Goal: Task Accomplishment & Management: Use online tool/utility

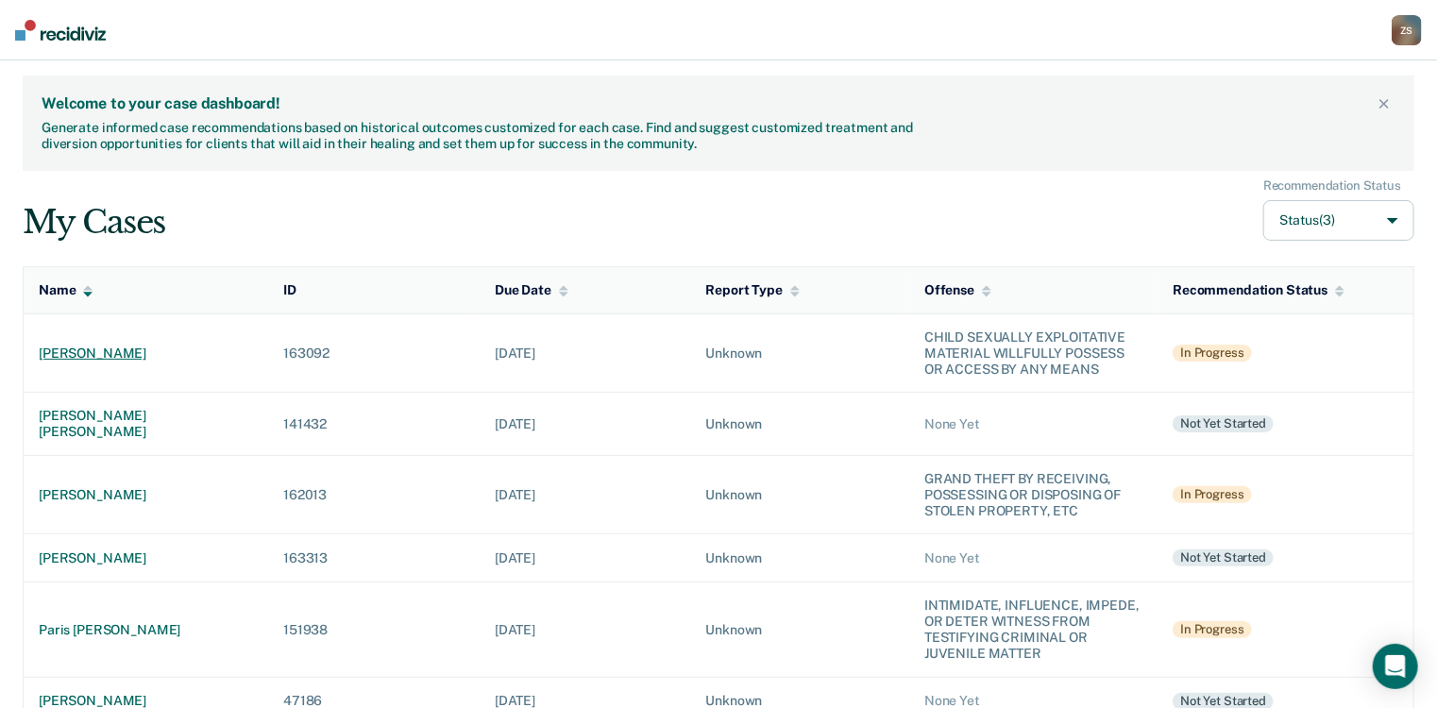
click at [134, 350] on div "[PERSON_NAME]" at bounding box center [146, 354] width 214 height 16
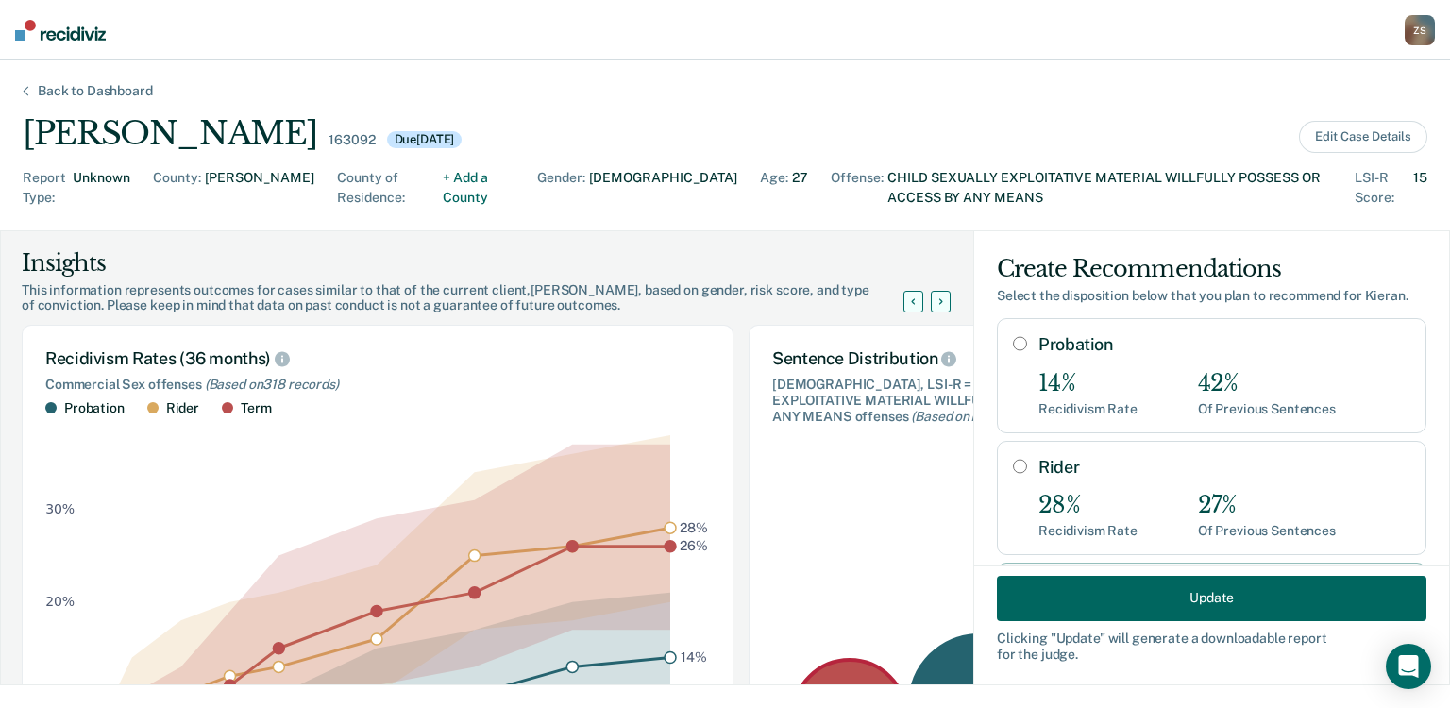
click at [1166, 597] on button "Update" at bounding box center [1212, 597] width 430 height 45
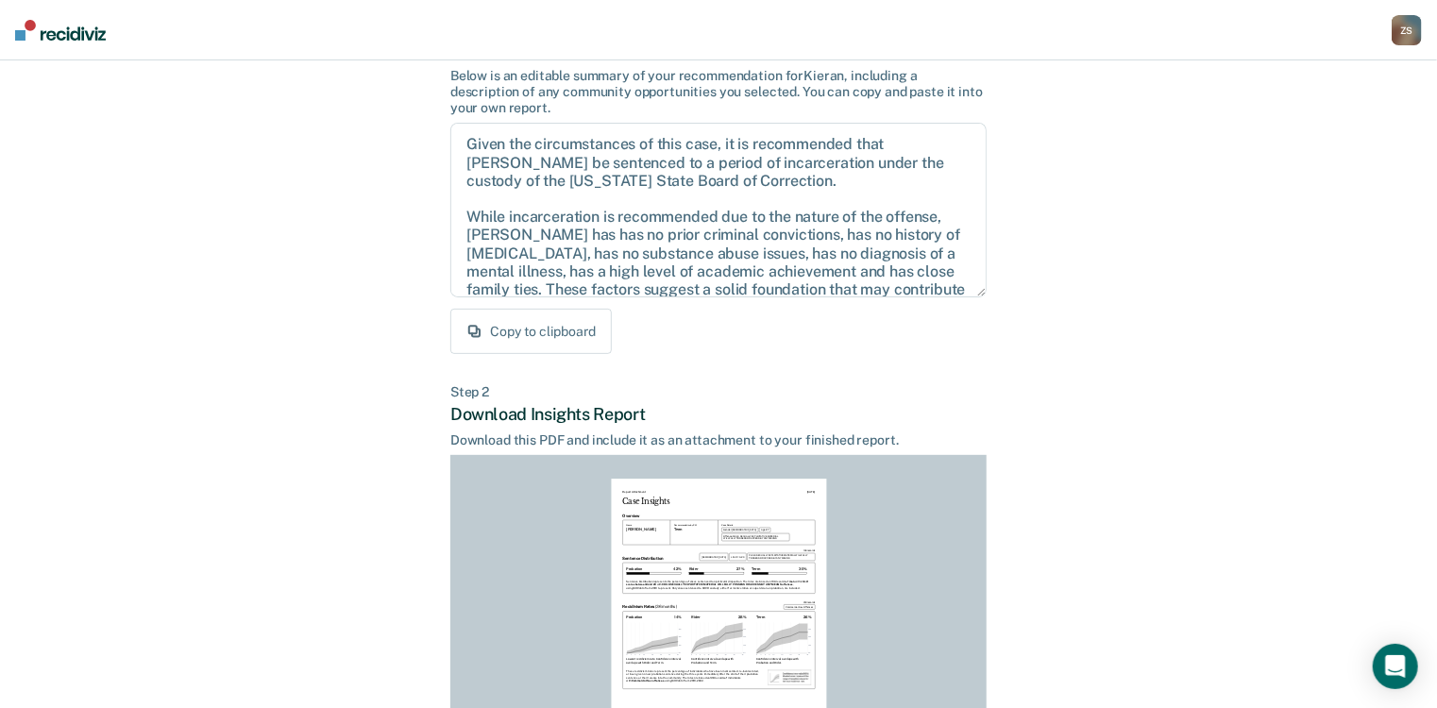
scroll to position [368, 0]
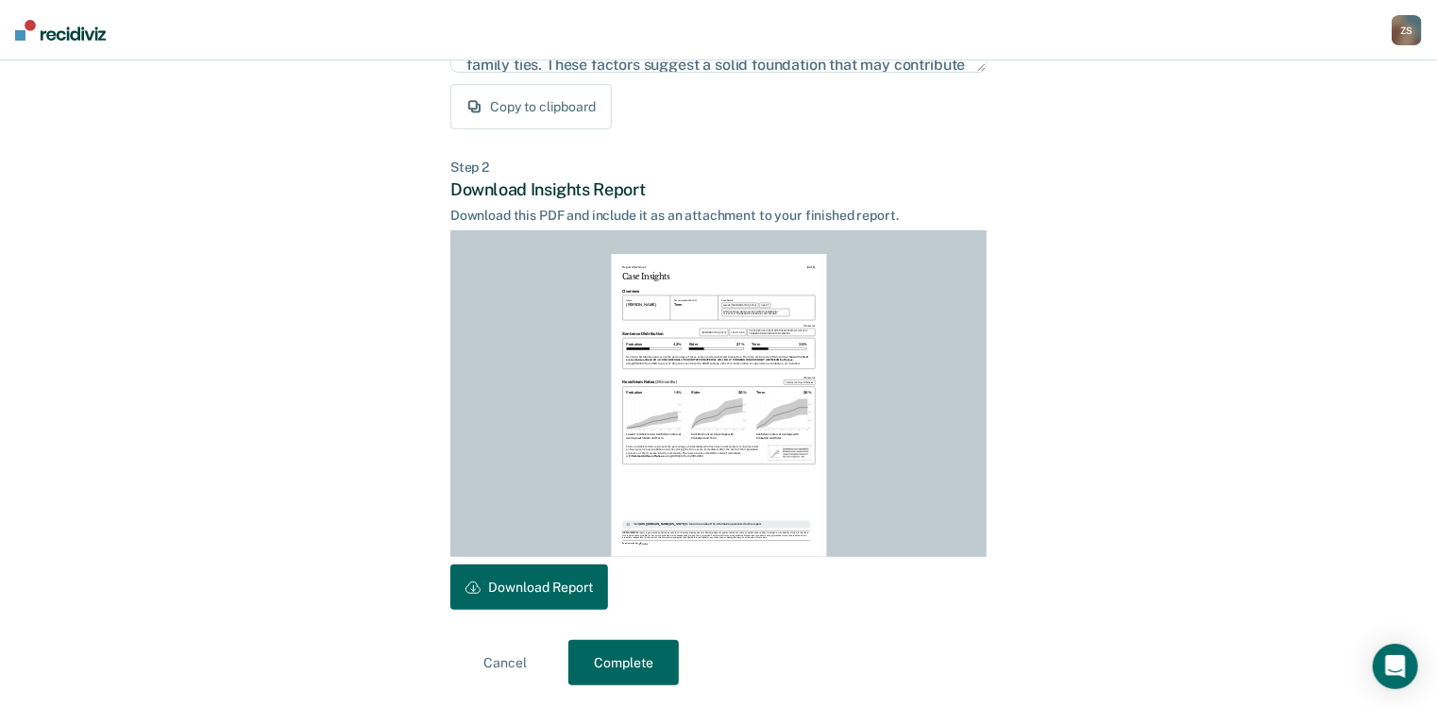
click at [644, 668] on button "Complete" at bounding box center [623, 662] width 110 height 45
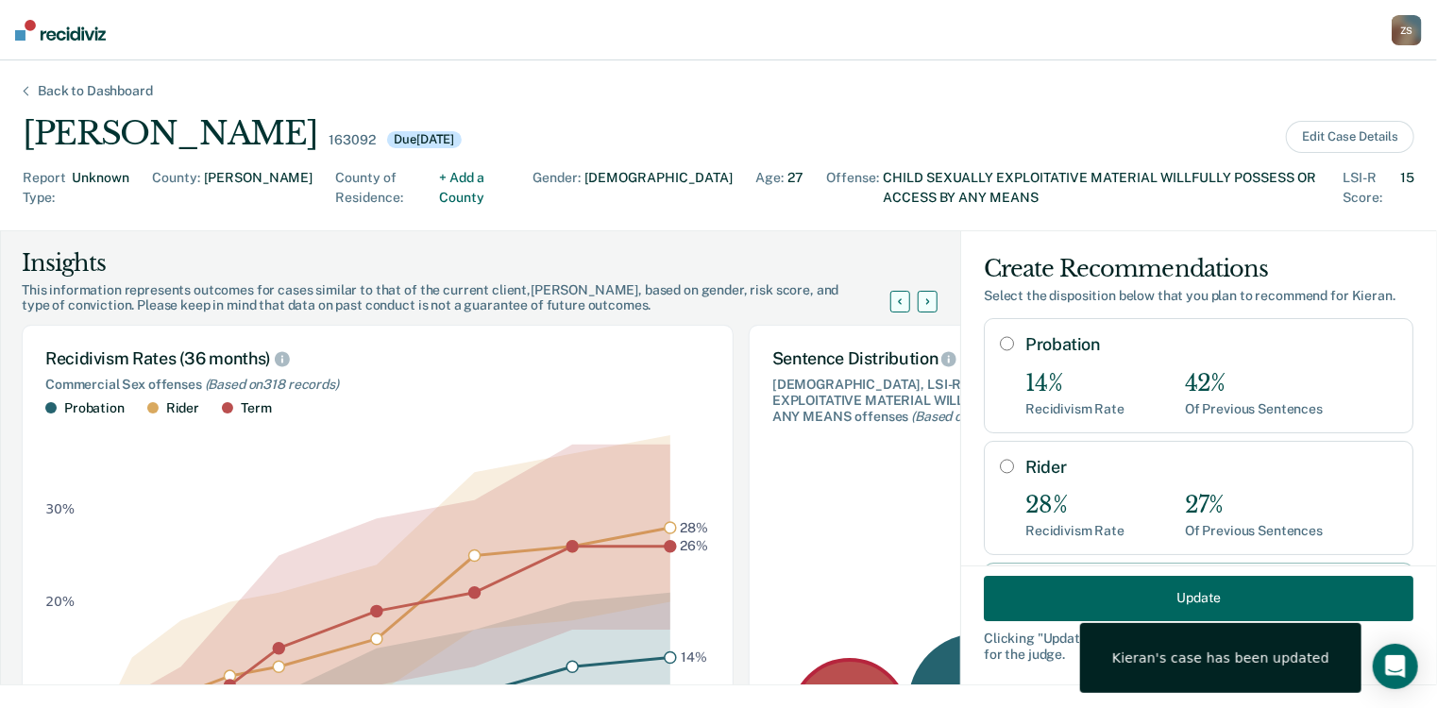
scroll to position [0, 0]
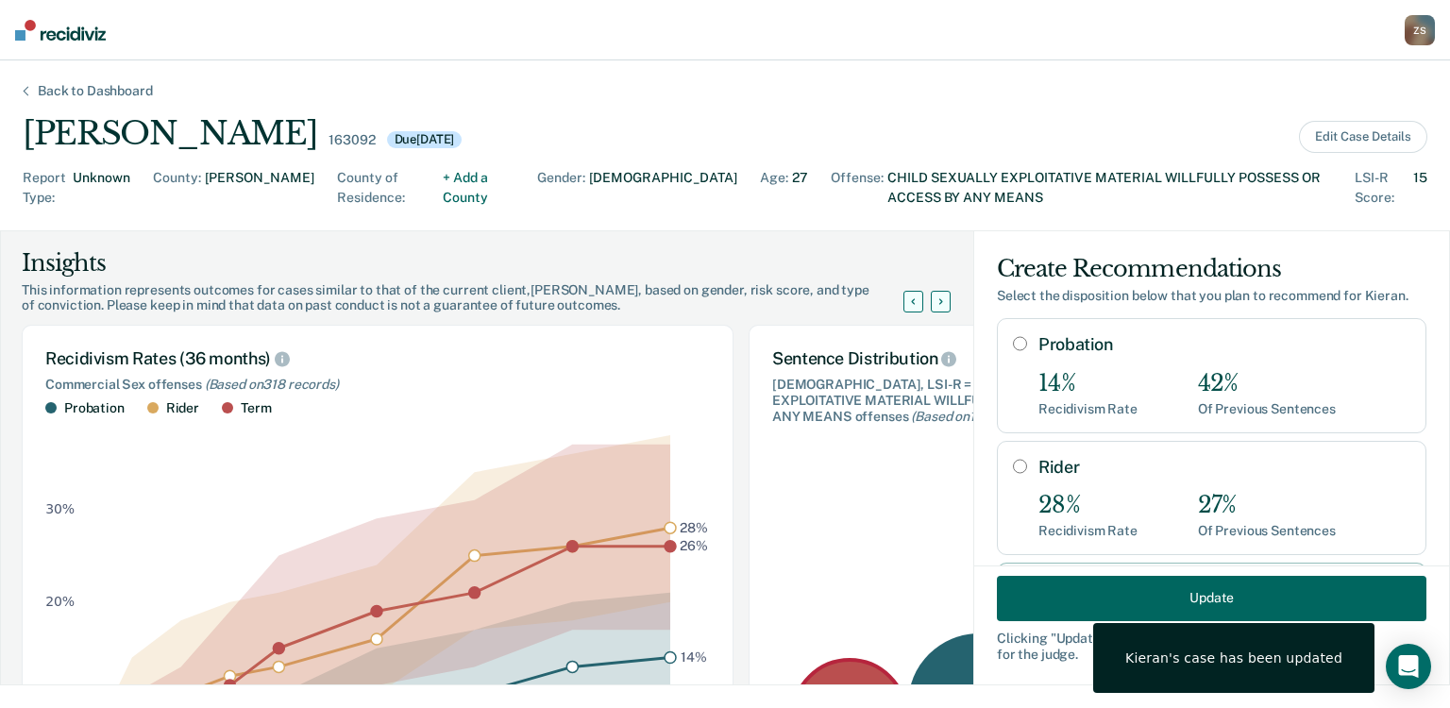
click at [1422, 32] on div "Z S" at bounding box center [1420, 30] width 30 height 30
click at [1314, 104] on link "Go to PSI Case Dashboard" at bounding box center [1341, 100] width 158 height 16
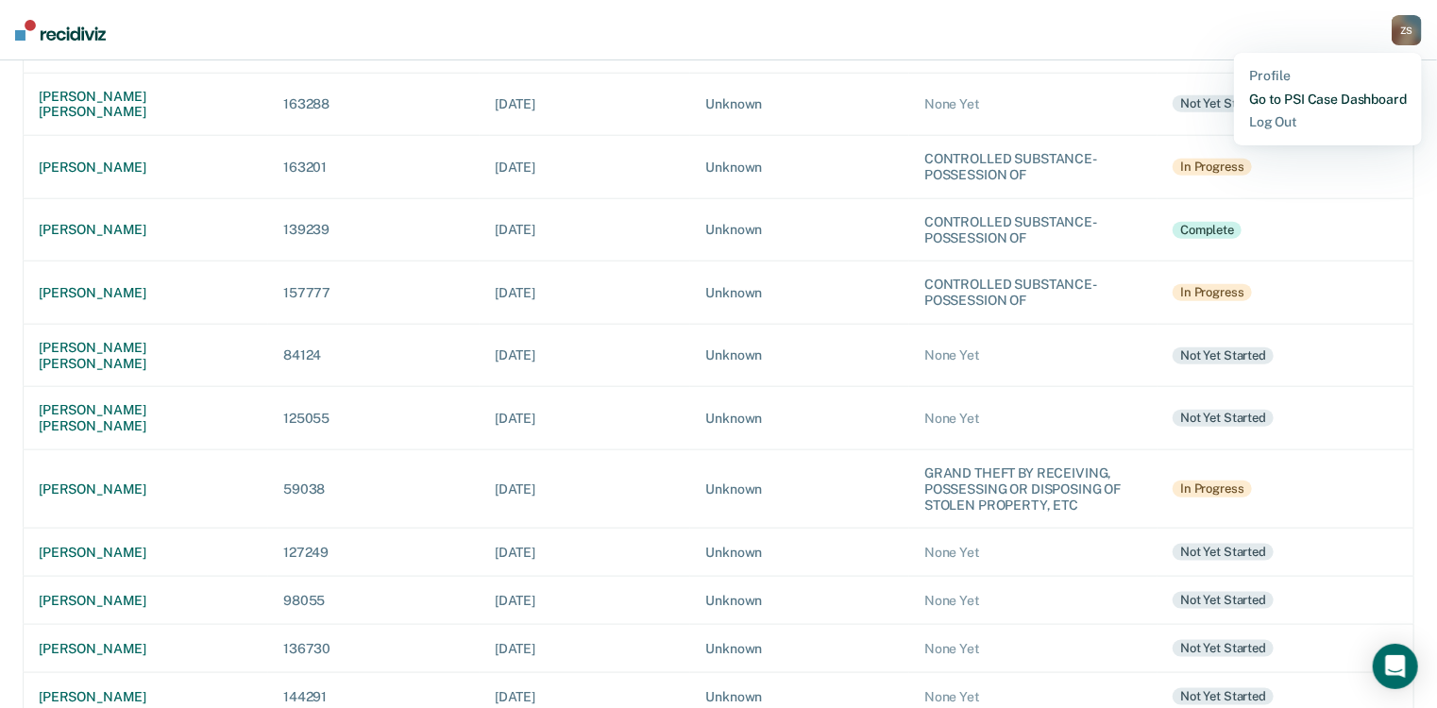
scroll to position [855, 0]
